Goal: Information Seeking & Learning: Learn about a topic

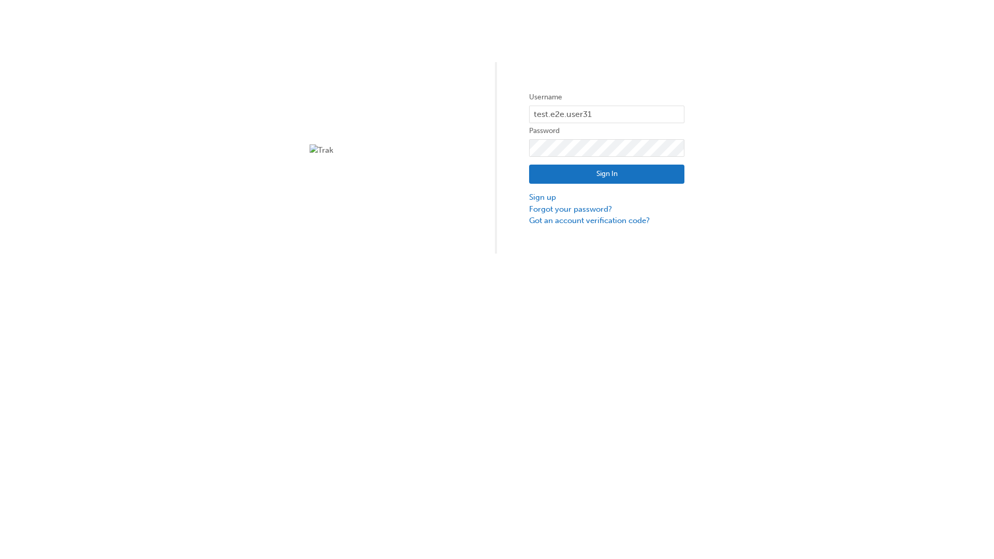
type input "test.e2e.user31"
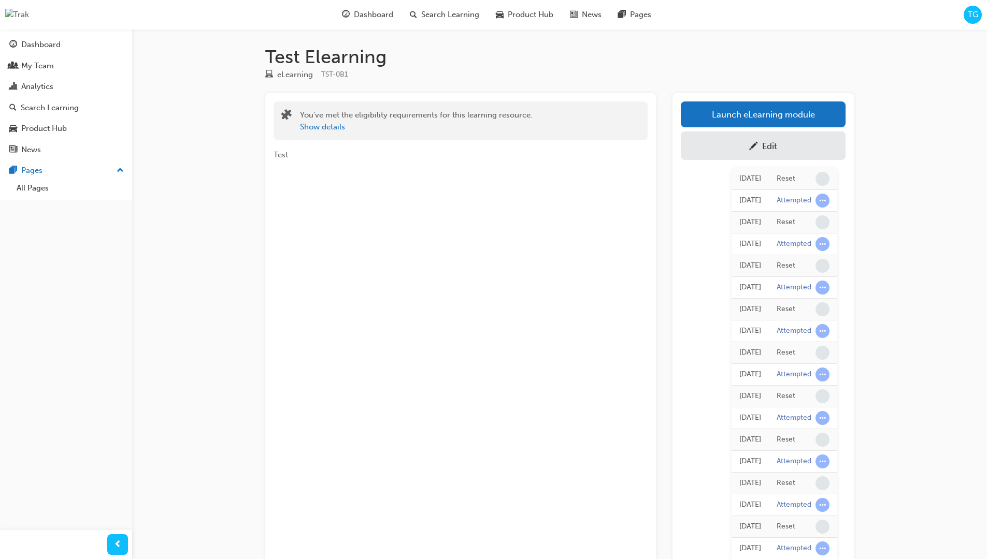
scroll to position [92, 0]
